Goal: Information Seeking & Learning: Learn about a topic

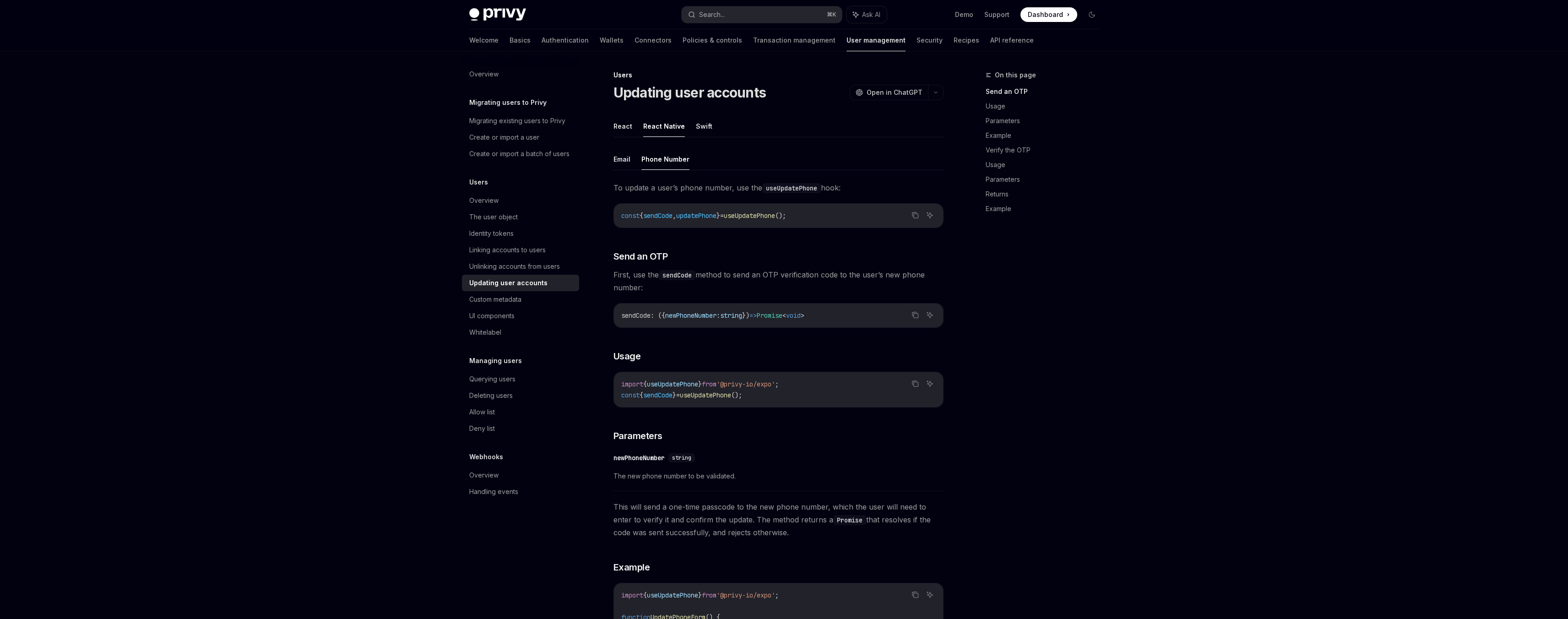
scroll to position [150, 0]
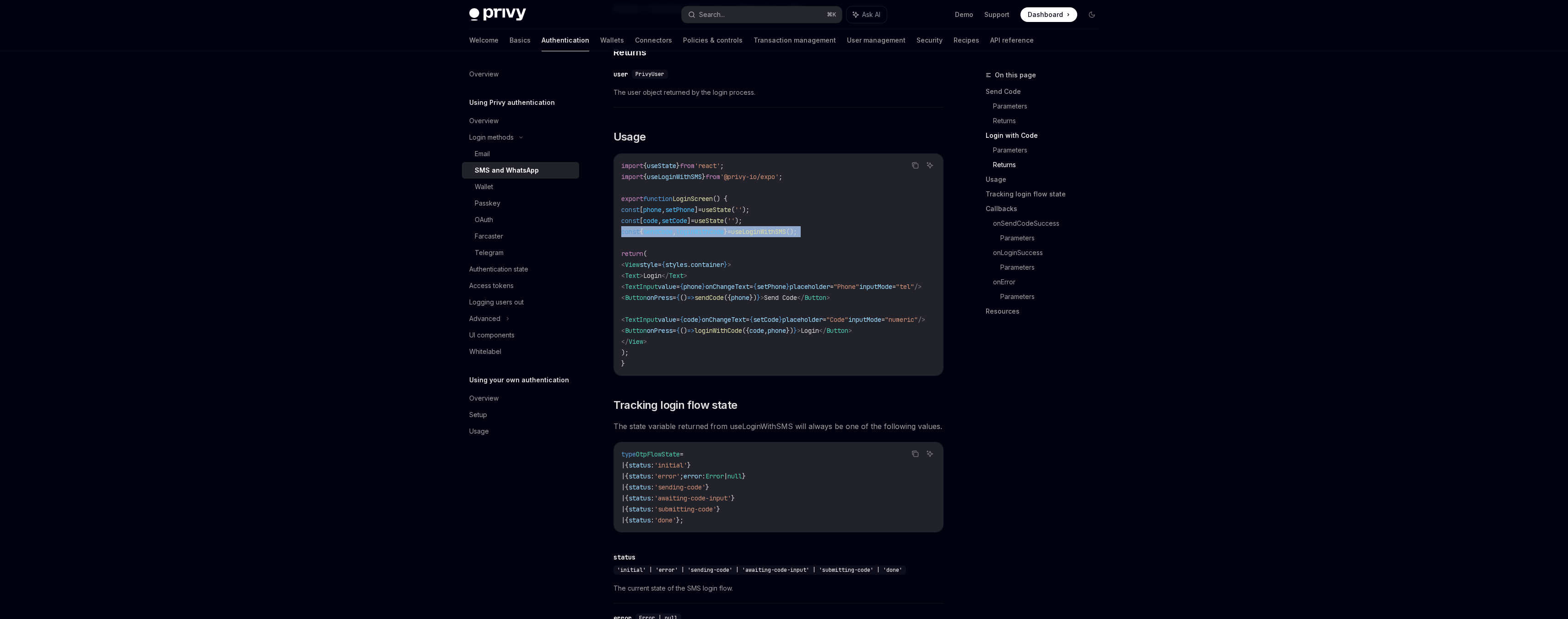
scroll to position [768, 0]
